Goal: Transaction & Acquisition: Obtain resource

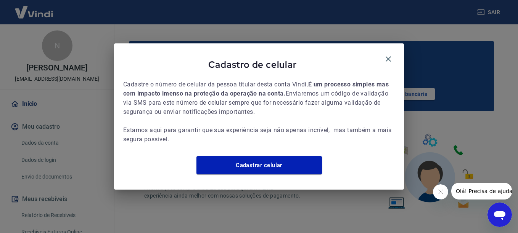
click at [386, 43] on div "Cadastro de celular Cadastre o número de celular da pessoa titular desta conta …" at bounding box center [259, 116] width 290 height 146
click at [389, 63] on div "Cadastro de celular" at bounding box center [258, 66] width 271 height 27
click at [387, 56] on icon "button" at bounding box center [387, 58] width 5 height 5
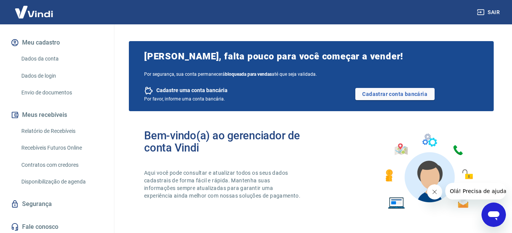
scroll to position [87, 0]
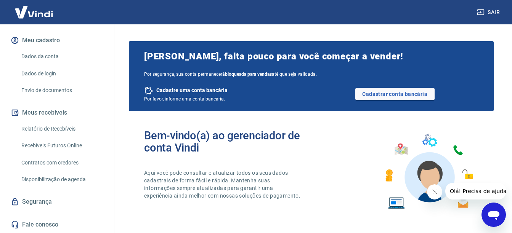
click at [53, 146] on link "Recebíveis Futuros Online" at bounding box center [61, 146] width 87 height 16
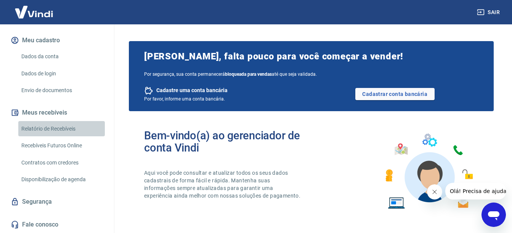
click at [67, 124] on link "Relatório de Recebíveis" at bounding box center [61, 129] width 87 height 16
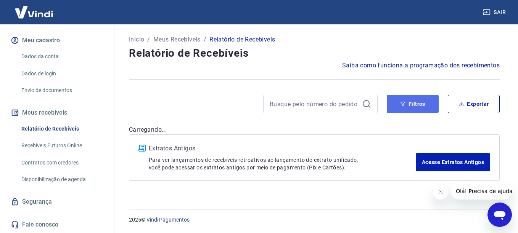
click at [413, 108] on button "Filtros" at bounding box center [413, 104] width 52 height 18
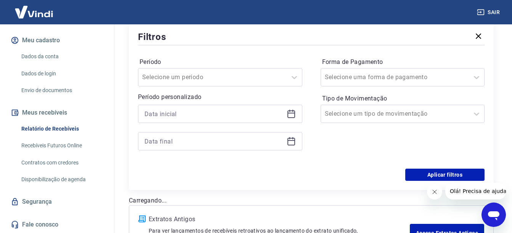
scroll to position [114, 0]
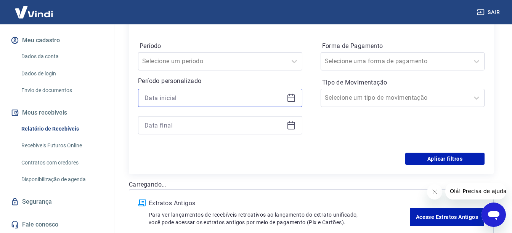
click at [210, 98] on input at bounding box center [213, 97] width 139 height 11
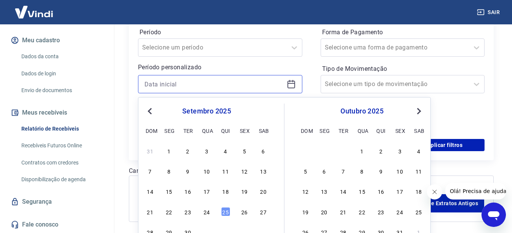
scroll to position [159, 0]
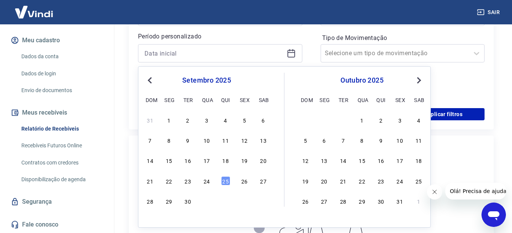
click at [246, 161] on div "19" at bounding box center [244, 160] width 9 height 9
type input "19/09/2025"
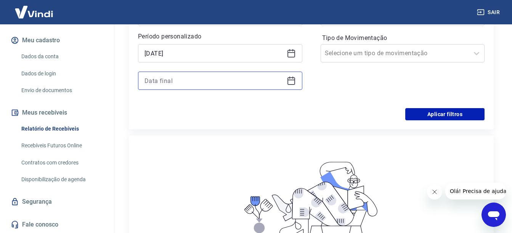
click at [222, 83] on input at bounding box center [213, 80] width 139 height 11
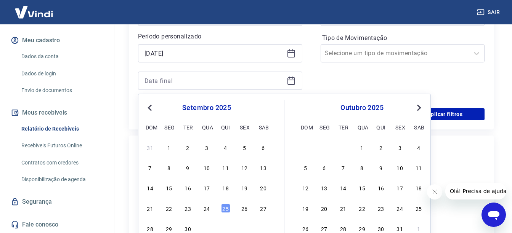
click at [226, 209] on div "25" at bounding box center [225, 208] width 9 height 9
type input "25/09/2025"
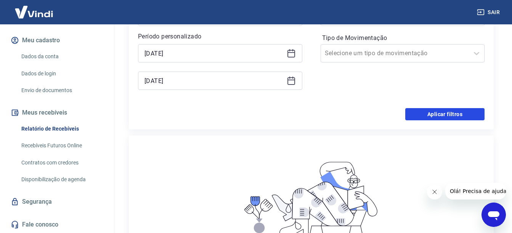
drag, startPoint x: 449, startPoint y: 117, endPoint x: 440, endPoint y: 119, distance: 9.3
click at [449, 117] on button "Aplicar filtros" at bounding box center [444, 114] width 79 height 12
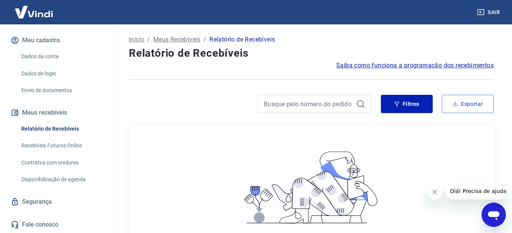
click at [467, 103] on button "Exportar" at bounding box center [468, 104] width 52 height 18
type input "19/09/2025"
type input "25/09/2025"
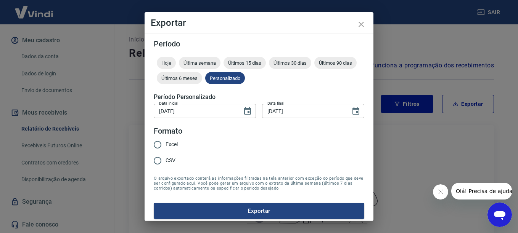
click at [171, 160] on span "CSV" at bounding box center [170, 161] width 10 height 8
click at [165, 160] on input "CSV" at bounding box center [157, 161] width 16 height 16
radio input "true"
click at [278, 216] on button "Exportar" at bounding box center [259, 211] width 210 height 16
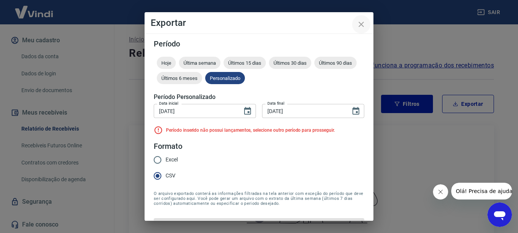
click at [356, 27] on icon "close" at bounding box center [360, 24] width 9 height 9
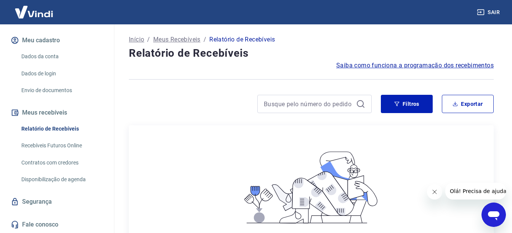
click at [482, 6] on button "Sair" at bounding box center [488, 12] width 27 height 14
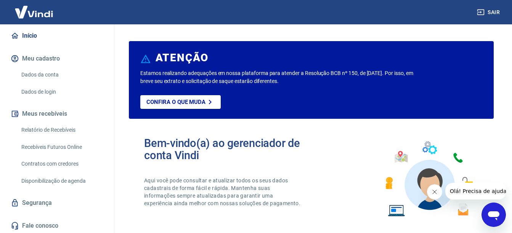
scroll to position [69, 0]
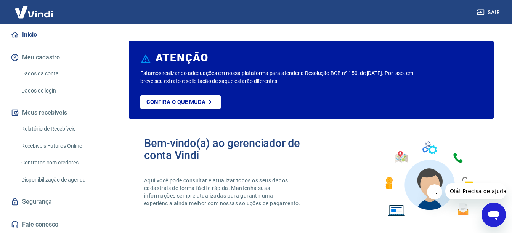
drag, startPoint x: 78, startPoint y: 130, endPoint x: 91, endPoint y: 129, distance: 13.4
click at [78, 130] on link "Relatório de Recebíveis" at bounding box center [61, 129] width 87 height 16
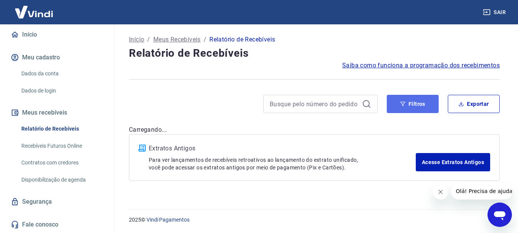
click at [416, 110] on button "Filtros" at bounding box center [413, 104] width 52 height 18
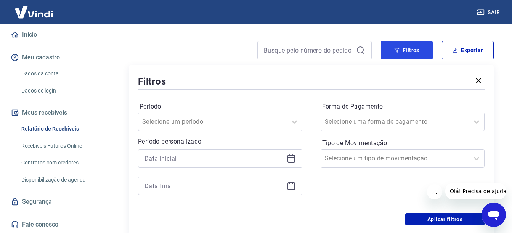
scroll to position [114, 0]
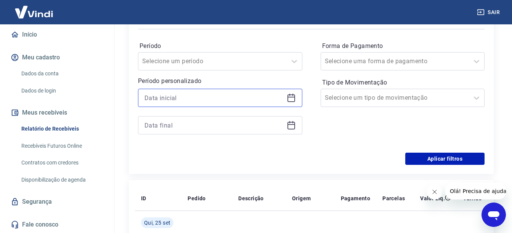
click at [193, 98] on input at bounding box center [213, 97] width 139 height 11
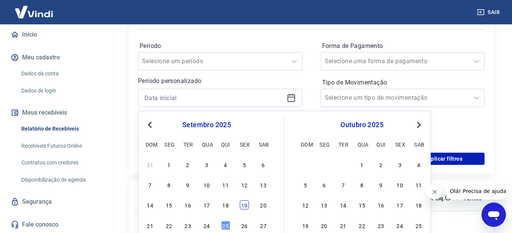
click at [240, 209] on div "19" at bounding box center [244, 205] width 9 height 9
type input "19/09/2025"
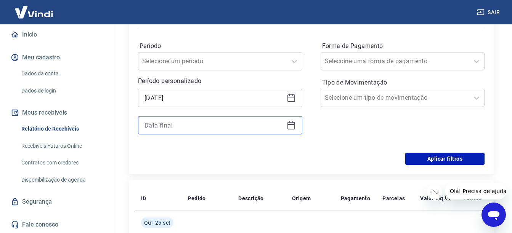
click at [186, 127] on input at bounding box center [213, 125] width 139 height 11
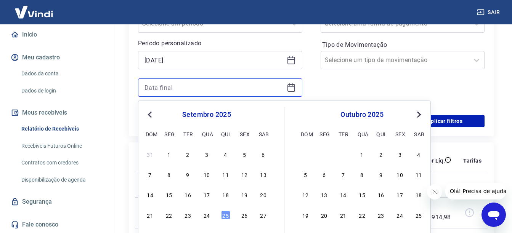
scroll to position [153, 0]
click at [223, 214] on div "25" at bounding box center [225, 214] width 9 height 9
type input "25/09/2025"
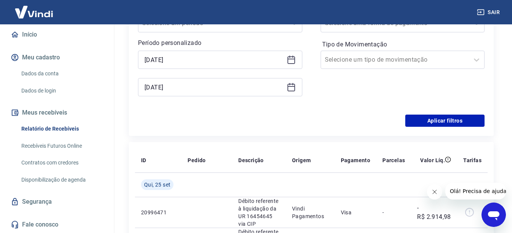
click at [452, 109] on div "Período Selecione um período Período personalizado Selected date: sexta-feira, …" at bounding box center [311, 54] width 347 height 122
click at [439, 119] on button "Aplicar filtros" at bounding box center [444, 121] width 79 height 12
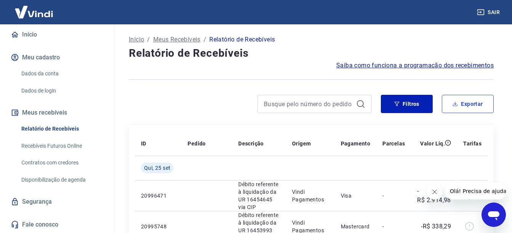
click at [474, 101] on button "Exportar" at bounding box center [468, 104] width 52 height 18
type input "19/09/2025"
type input "25/09/2025"
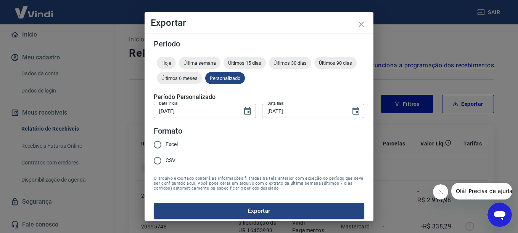
click at [174, 160] on span "CSV" at bounding box center [170, 161] width 10 height 8
click at [165, 160] on input "CSV" at bounding box center [157, 161] width 16 height 16
radio input "true"
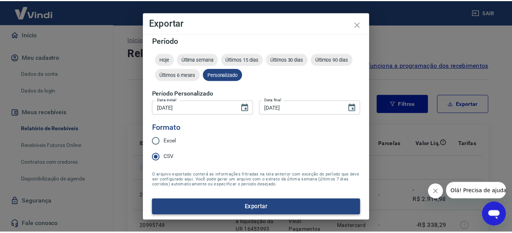
scroll to position [5, 0]
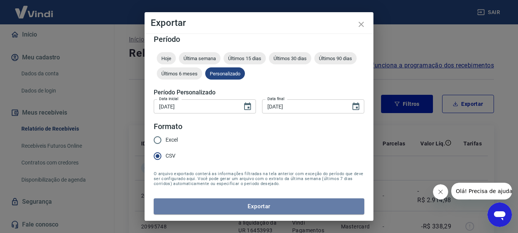
click at [276, 204] on button "Exportar" at bounding box center [259, 207] width 210 height 16
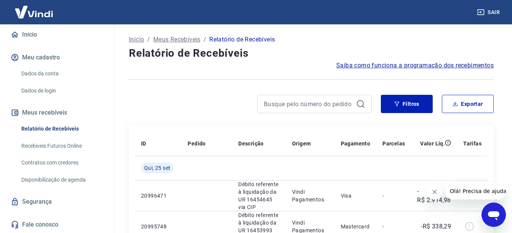
click at [323, 63] on div "Saiba como funciona a programação dos recebimentos" at bounding box center [311, 65] width 365 height 9
click at [40, 56] on button "Meu cadastro" at bounding box center [57, 57] width 96 height 17
click at [64, 53] on button "Meu cadastro" at bounding box center [57, 57] width 96 height 17
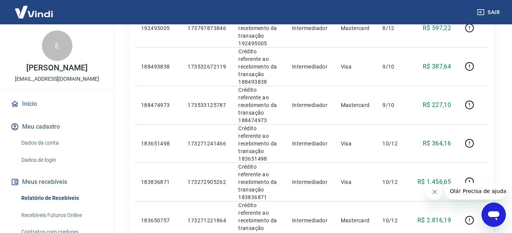
scroll to position [624, 0]
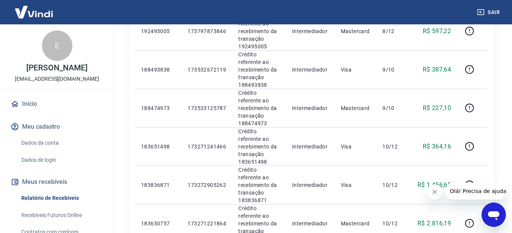
click at [488, 10] on button "Sair" at bounding box center [488, 12] width 27 height 14
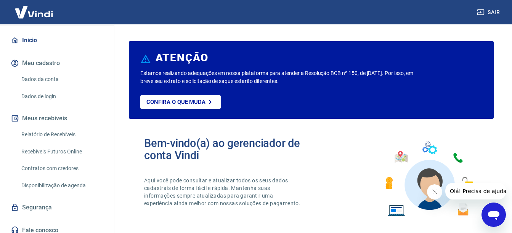
scroll to position [69, 0]
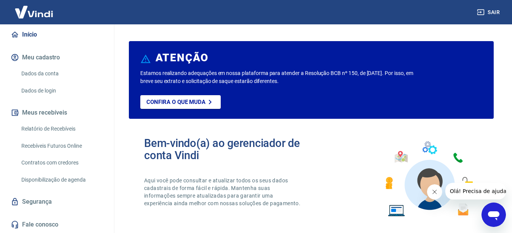
click at [65, 130] on link "Relatório de Recebíveis" at bounding box center [61, 129] width 87 height 16
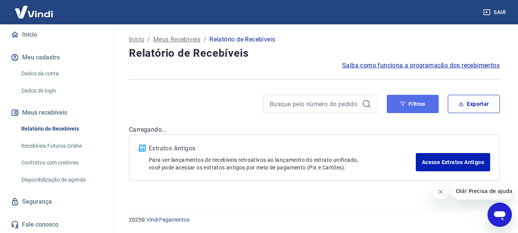
click at [423, 107] on button "Filtros" at bounding box center [413, 104] width 52 height 18
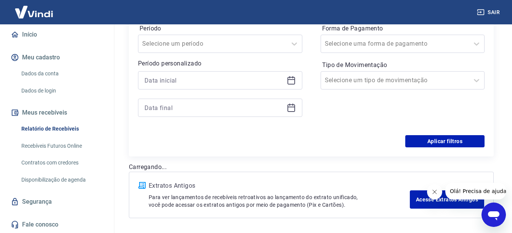
scroll to position [114, 0]
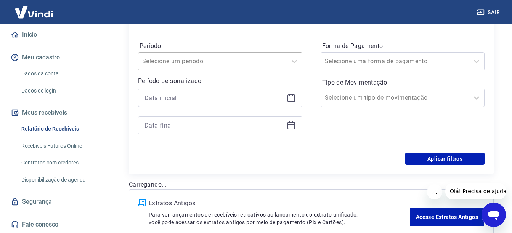
click at [260, 66] on div at bounding box center [212, 61] width 141 height 11
click at [256, 40] on div "Período Selecione um período" at bounding box center [220, 55] width 164 height 31
click at [230, 106] on div at bounding box center [220, 98] width 164 height 18
click at [233, 96] on input at bounding box center [213, 97] width 139 height 11
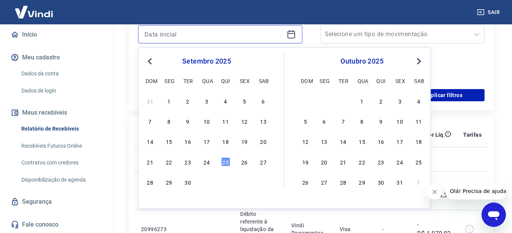
scroll to position [191, 0]
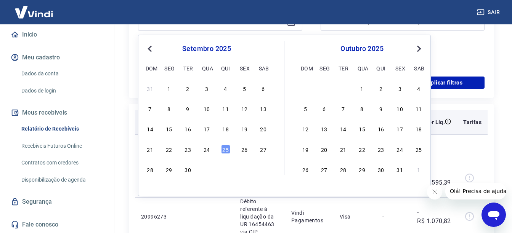
click at [243, 131] on div "19" at bounding box center [244, 128] width 9 height 9
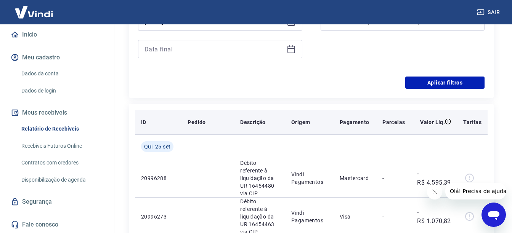
type input "[DATE]"
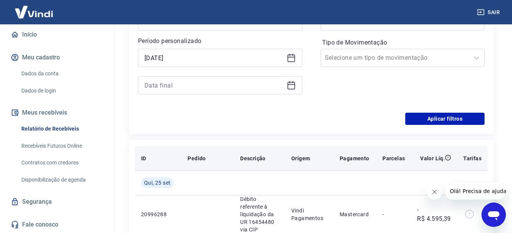
scroll to position [114, 0]
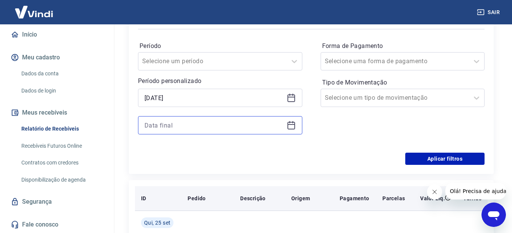
click at [218, 126] on input at bounding box center [213, 125] width 139 height 11
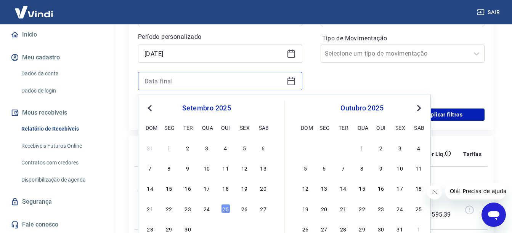
scroll to position [267, 0]
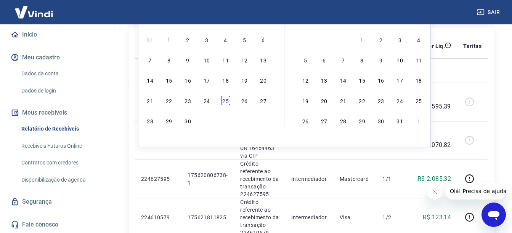
click at [225, 101] on div "25" at bounding box center [225, 100] width 9 height 9
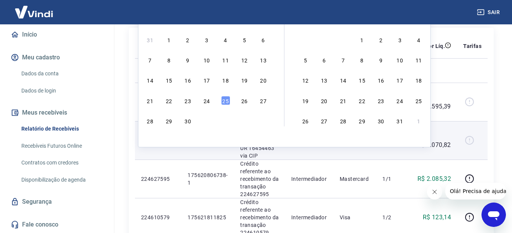
type input "[DATE]"
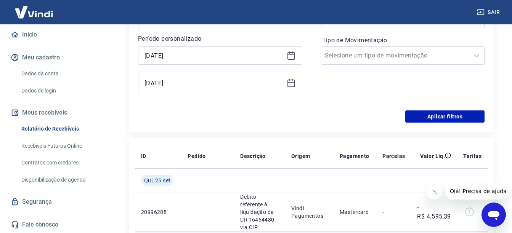
scroll to position [153, 0]
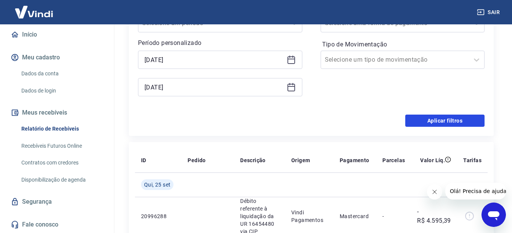
click at [437, 122] on button "Aplicar filtros" at bounding box center [444, 121] width 79 height 12
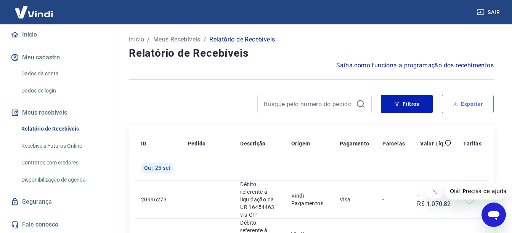
click at [468, 109] on button "Exportar" at bounding box center [468, 104] width 52 height 18
type input "[DATE]"
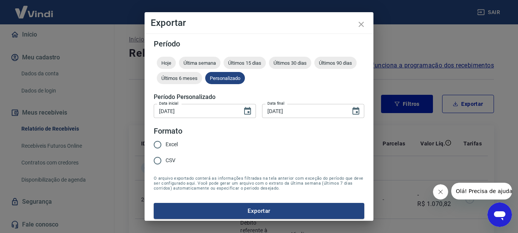
click at [168, 158] on span "CSV" at bounding box center [170, 161] width 10 height 8
click at [165, 158] on input "CSV" at bounding box center [157, 161] width 16 height 16
radio input "true"
click at [214, 205] on button "Exportar" at bounding box center [259, 211] width 210 height 16
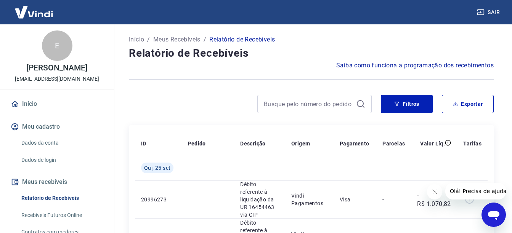
click at [493, 14] on button "Sair" at bounding box center [488, 12] width 27 height 14
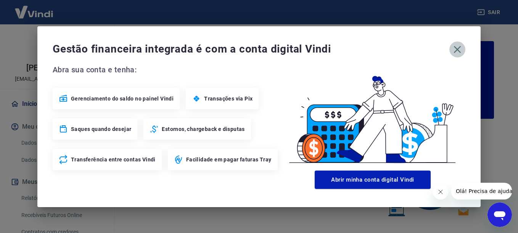
click at [464, 47] on button "button" at bounding box center [457, 50] width 16 height 16
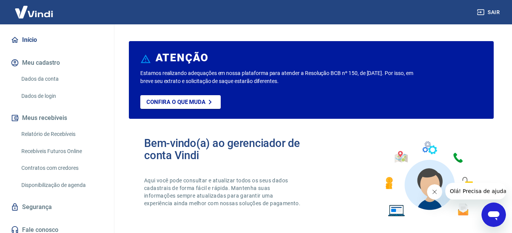
scroll to position [77, 0]
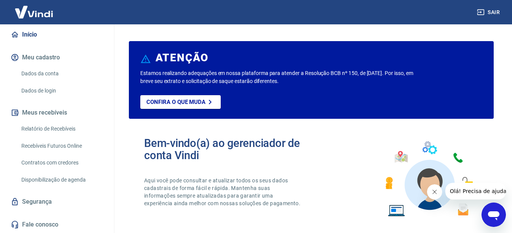
click at [73, 136] on link "Relatório de Recebíveis" at bounding box center [61, 129] width 87 height 16
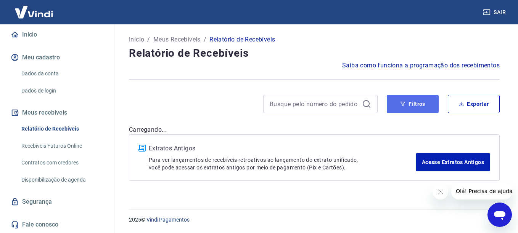
click at [405, 103] on button "Filtros" at bounding box center [413, 104] width 52 height 18
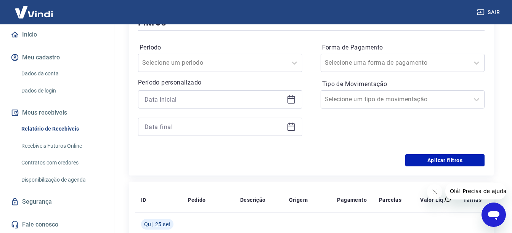
scroll to position [114, 0]
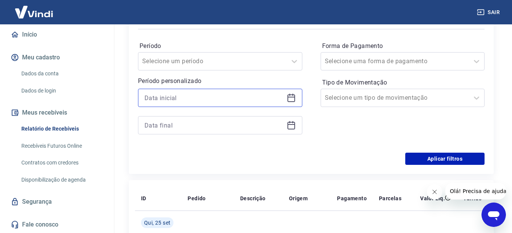
click at [188, 96] on input at bounding box center [213, 97] width 139 height 11
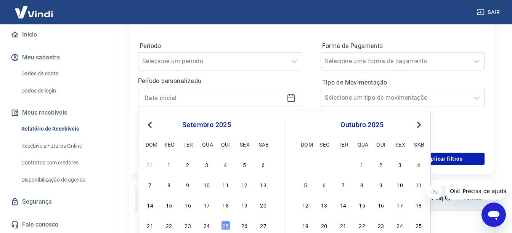
click at [241, 205] on div "19" at bounding box center [244, 205] width 9 height 9
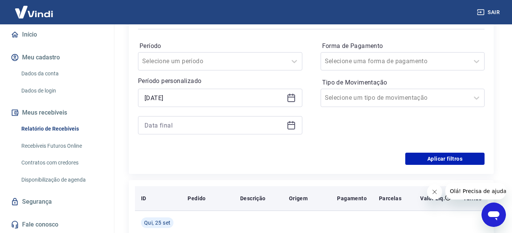
type input "19/09/2025"
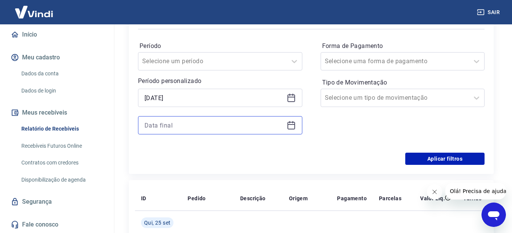
click at [179, 121] on input at bounding box center [213, 125] width 139 height 11
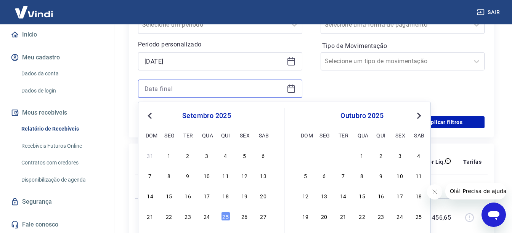
scroll to position [229, 0]
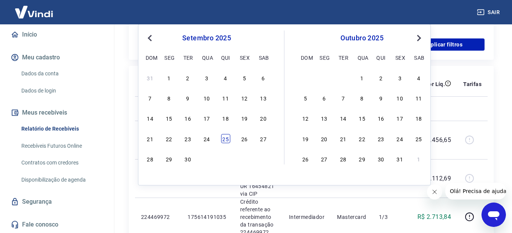
click at [226, 143] on div "25" at bounding box center [225, 138] width 9 height 9
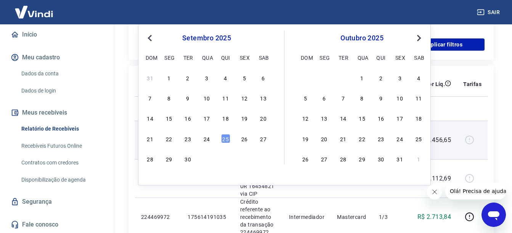
type input "25/09/2025"
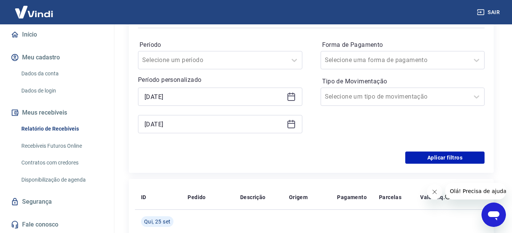
scroll to position [114, 0]
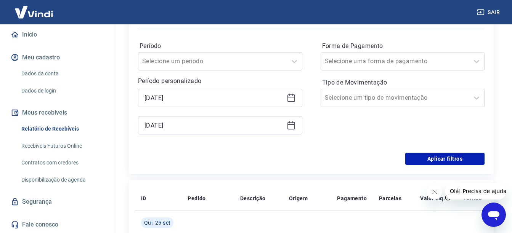
click at [423, 166] on div "Filtros Período Selecione um período Período personalizado Selected date: sexta…" at bounding box center [311, 89] width 365 height 169
click at [441, 163] on button "Aplicar filtros" at bounding box center [444, 159] width 79 height 12
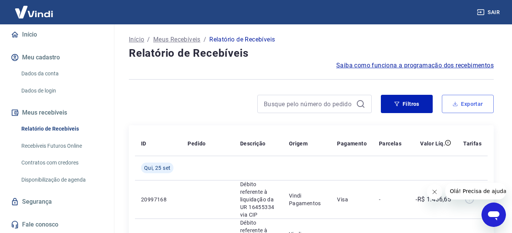
click at [465, 112] on button "Exportar" at bounding box center [468, 104] width 52 height 18
type input "19/09/2025"
type input "25/09/2025"
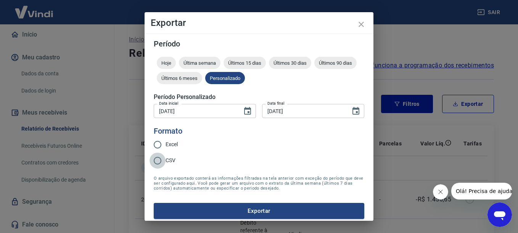
click at [161, 165] on input "CSV" at bounding box center [157, 161] width 16 height 16
radio input "true"
click at [270, 208] on button "Exportar" at bounding box center [259, 211] width 210 height 16
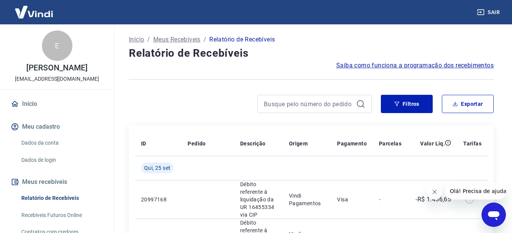
drag, startPoint x: 511, startPoint y: 7, endPoint x: 506, endPoint y: 12, distance: 7.0
click at [511, 7] on div "Sair" at bounding box center [256, 12] width 512 height 24
click at [493, 12] on button "Sair" at bounding box center [488, 12] width 27 height 14
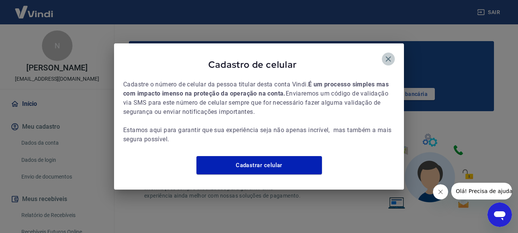
click at [384, 58] on icon "button" at bounding box center [388, 59] width 9 height 9
